Goal: Information Seeking & Learning: Learn about a topic

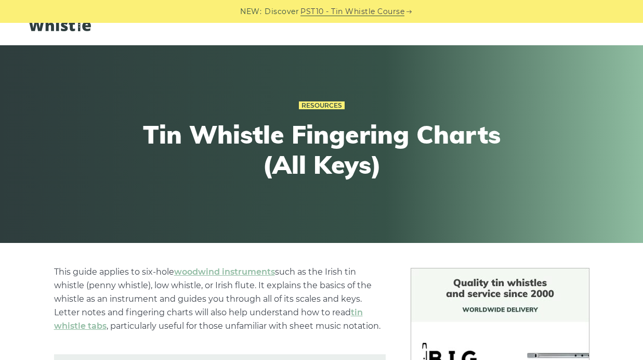
scroll to position [44, 0]
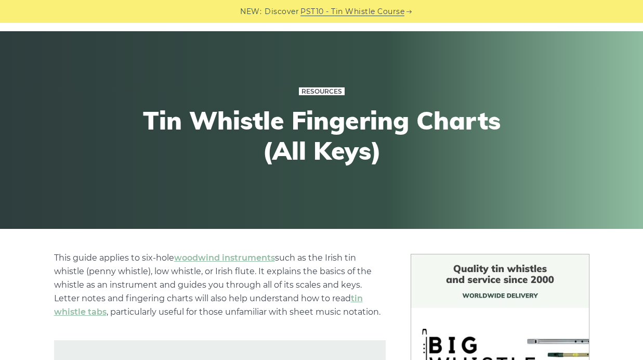
click at [327, 91] on link "Resources" at bounding box center [322, 91] width 46 height 8
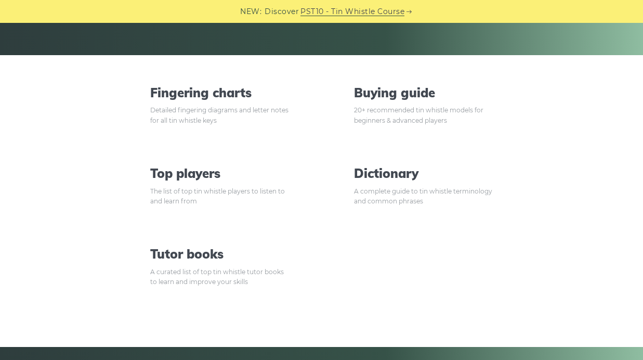
scroll to position [220, 0]
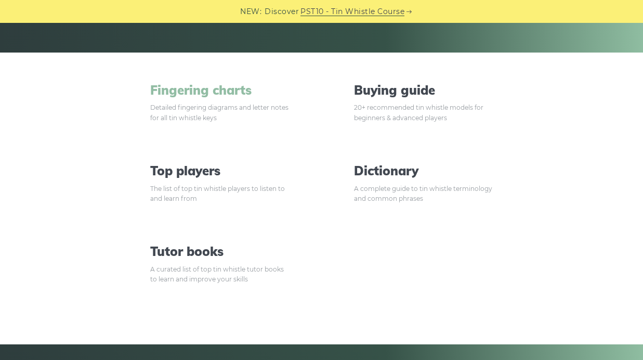
click at [237, 91] on link "Fingering charts" at bounding box center [219, 90] width 139 height 15
